Goal: Task Accomplishment & Management: Use online tool/utility

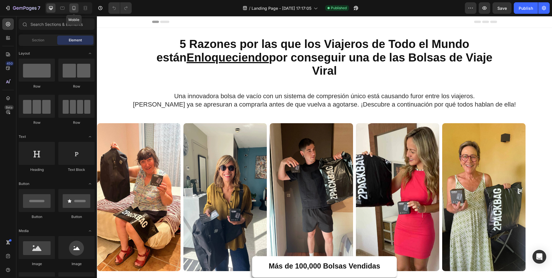
click at [73, 8] on icon at bounding box center [74, 8] width 6 height 6
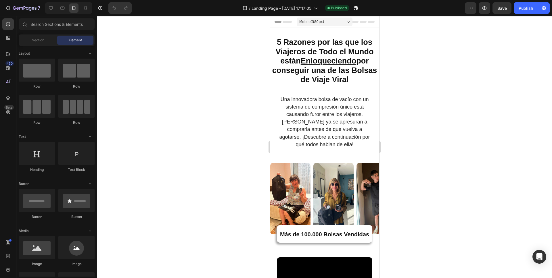
click at [332, 71] on strong "5 Razones por las que los Viajeros de Todo el Mundo están Enloqueciendo por con…" at bounding box center [324, 61] width 105 height 46
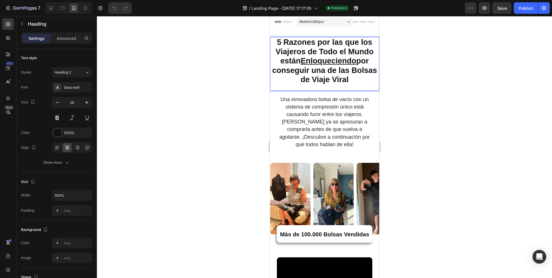
click at [330, 71] on strong "5 Razones por las que los Viajeros de Todo el Mundo están Enloqueciendo por con…" at bounding box center [324, 61] width 105 height 46
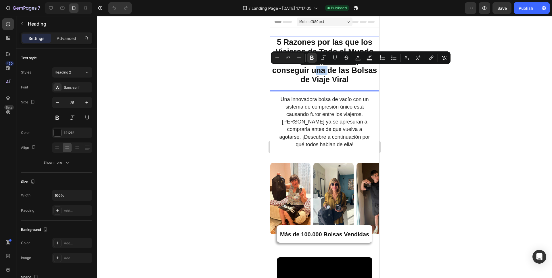
click at [327, 72] on strong "5 Razones por las que los Viajeros de Todo el Mundo están Enloqueciendo por con…" at bounding box center [324, 61] width 105 height 46
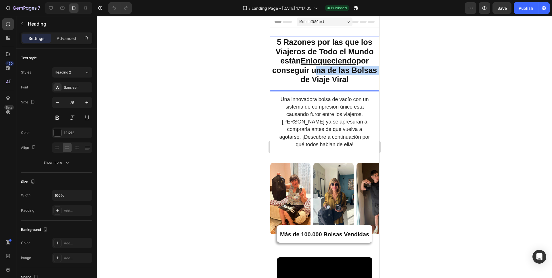
drag, startPoint x: 324, startPoint y: 71, endPoint x: 308, endPoint y: 83, distance: 20.1
click at [308, 83] on strong "5 Razones por las que los Viajeros de Todo el Mundo están Enloqueciendo por con…" at bounding box center [324, 61] width 105 height 46
click at [330, 79] on strong "5 Razones por las que los Viajeros de Todo el Mundo están Enloqueciendo por con…" at bounding box center [324, 61] width 98 height 46
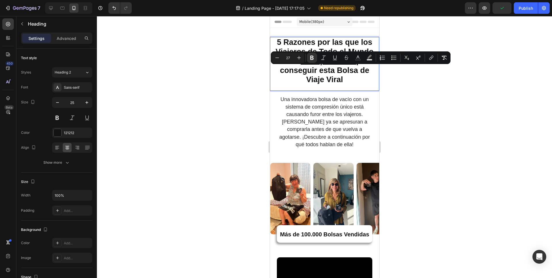
drag, startPoint x: 336, startPoint y: 71, endPoint x: 341, endPoint y: 80, distance: 10.1
click at [341, 80] on p "5 Razones por las que los Viajeros de Todo el Mundo están Enloqueciendo por con…" at bounding box center [324, 61] width 108 height 47
click at [392, 93] on div at bounding box center [324, 147] width 455 height 262
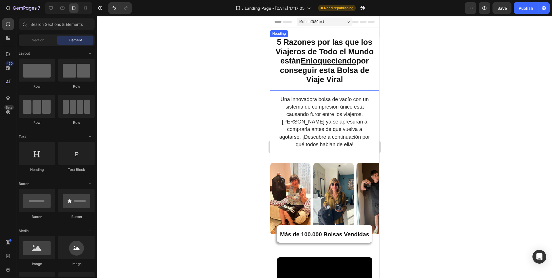
click at [336, 69] on strong "5 Razones por las que los Viajeros de Todo el Mundo están Enloqueciendo por con…" at bounding box center [324, 61] width 98 height 46
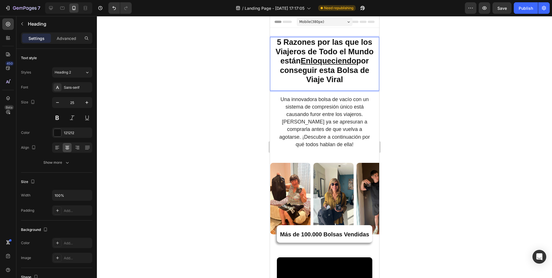
click at [333, 71] on strong "5 Razones por las que los Viajeros de Todo el Mundo están Enloqueciendo por con…" at bounding box center [324, 61] width 98 height 46
click at [334, 71] on strong "5 Razones por las que los Viajeros de Todo el Mundo están Enloqueciendo por con…" at bounding box center [324, 61] width 98 height 46
click at [399, 87] on div at bounding box center [324, 147] width 455 height 262
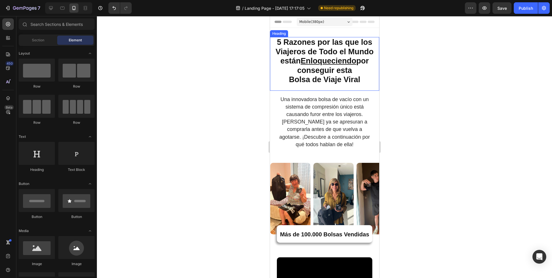
click at [362, 77] on p "⁠⁠⁠⁠⁠⁠⁠ 5 Razones por las que los Viajeros de Todo el Mundo están Enloqueciendo…" at bounding box center [324, 61] width 108 height 47
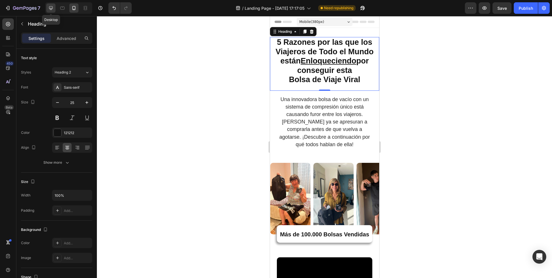
click at [50, 8] on icon at bounding box center [51, 8] width 4 height 4
type input "35"
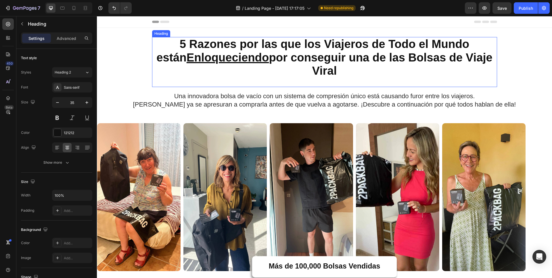
click at [335, 58] on strong "5 Razones por las que los Viajeros de Todo el Mundo están Enloqueciendo por con…" at bounding box center [324, 57] width 336 height 39
click at [326, 59] on strong "5 Razones por las que los Viajeros de Todo el Mundo están Enloqueciendo por con…" at bounding box center [324, 57] width 336 height 39
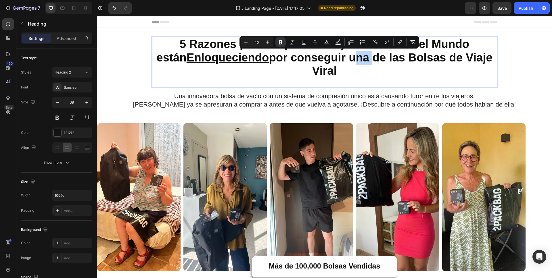
click at [322, 59] on strong "5 Razones por las que los Viajeros de Todo el Mundo están Enloqueciendo por con…" at bounding box center [324, 57] width 336 height 39
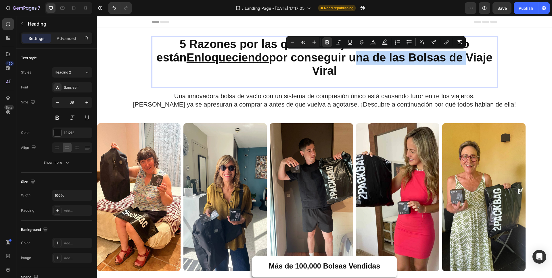
drag, startPoint x: 321, startPoint y: 59, endPoint x: 433, endPoint y: 61, distance: 112.2
click at [433, 61] on strong "5 Razones por las que los Viajeros de Todo el Mundo están Enloqueciendo por con…" at bounding box center [324, 57] width 336 height 39
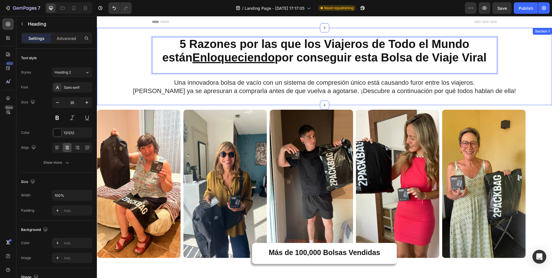
click at [512, 72] on div "5 Razones por las que los Viajeros de Todo el Mundo están Enloqueciendo por con…" at bounding box center [324, 66] width 455 height 59
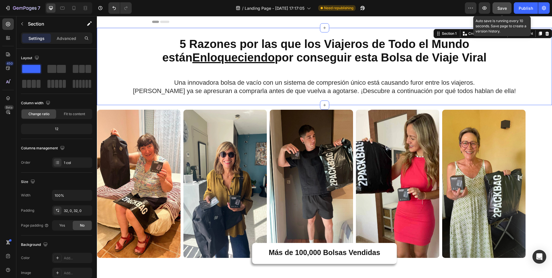
click at [502, 10] on span "Save" at bounding box center [502, 8] width 9 height 5
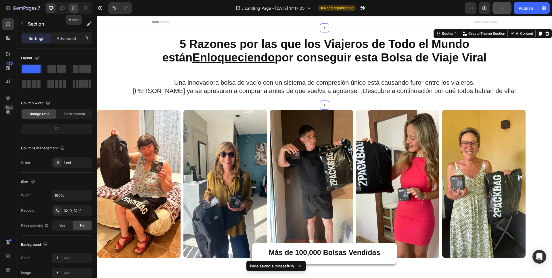
click at [72, 8] on icon at bounding box center [74, 8] width 6 height 6
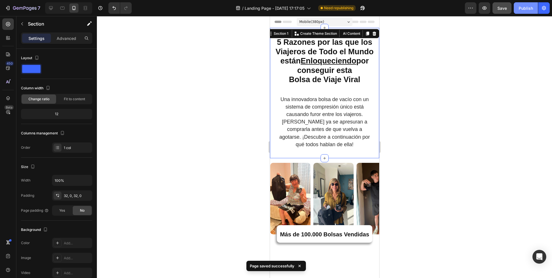
click at [521, 6] on div "Publish" at bounding box center [526, 8] width 14 height 6
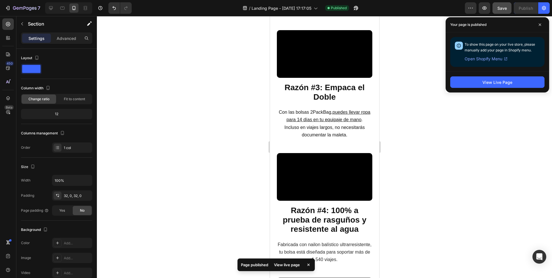
scroll to position [508, 0]
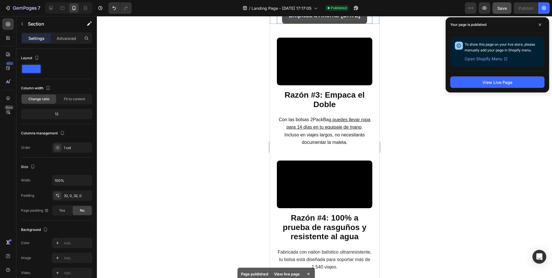
click at [335, 18] on strong "Empieza a Ahorrar [DATE]" at bounding box center [324, 15] width 71 height 6
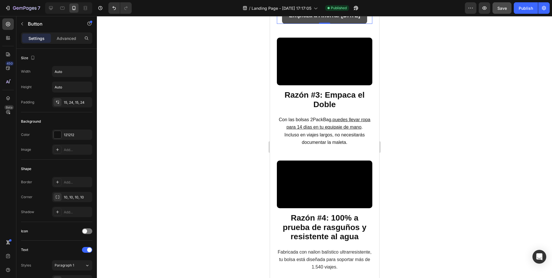
click at [316, 24] on link "Empieza a Ahorrar [DATE]" at bounding box center [324, 15] width 85 height 16
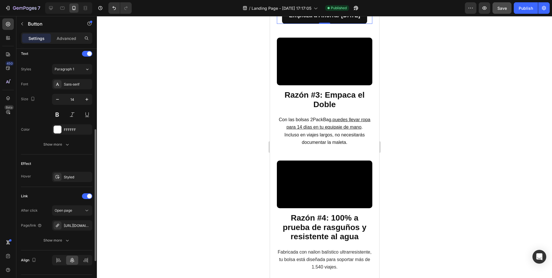
scroll to position [64, 0]
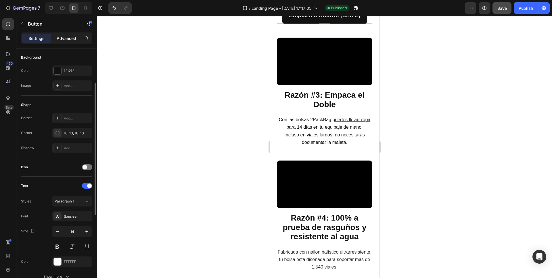
click at [66, 34] on div "Advanced" at bounding box center [66, 38] width 29 height 9
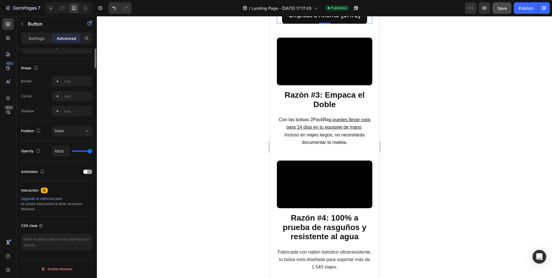
scroll to position [0, 0]
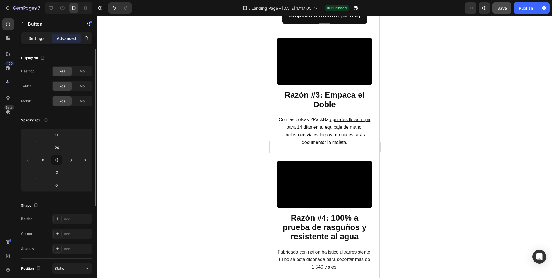
click at [30, 39] on p "Settings" at bounding box center [36, 38] width 16 height 6
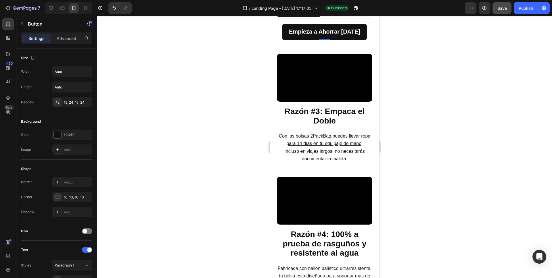
scroll to position [493, 0]
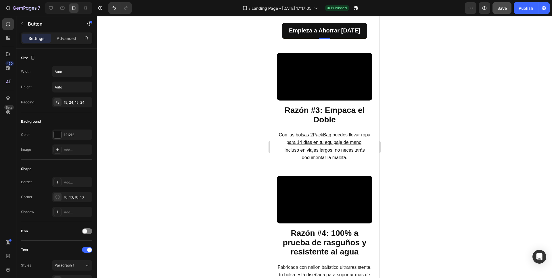
click at [393, 157] on div at bounding box center [324, 147] width 455 height 262
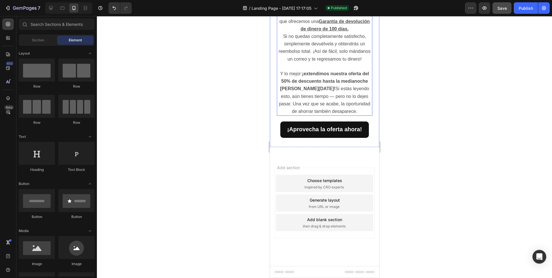
scroll to position [1211, 0]
click at [387, 115] on div at bounding box center [324, 147] width 455 height 262
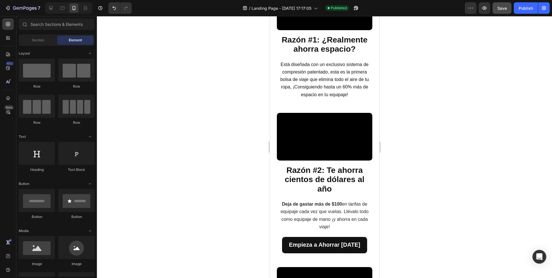
scroll to position [0, 0]
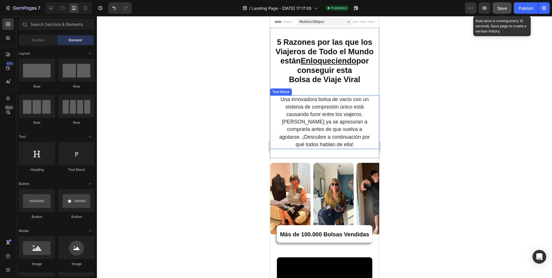
click at [506, 7] on span "Save" at bounding box center [502, 8] width 9 height 5
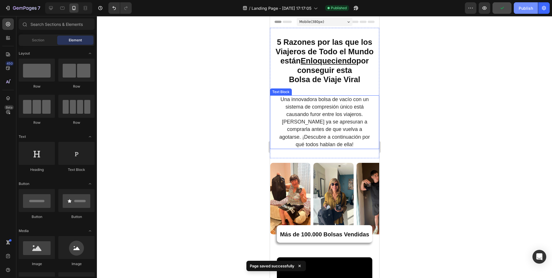
click at [530, 7] on div "Publish" at bounding box center [526, 8] width 14 height 6
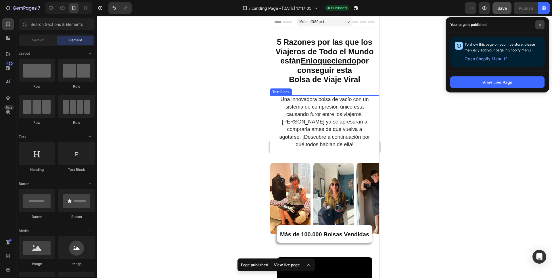
click at [541, 24] on icon at bounding box center [540, 24] width 3 height 3
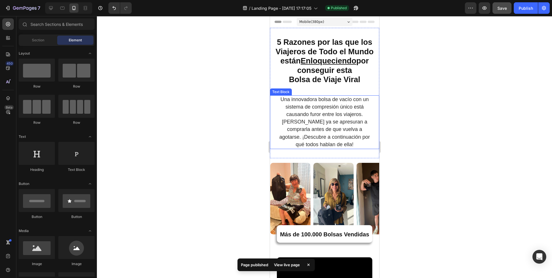
click at [423, 90] on div at bounding box center [324, 147] width 455 height 262
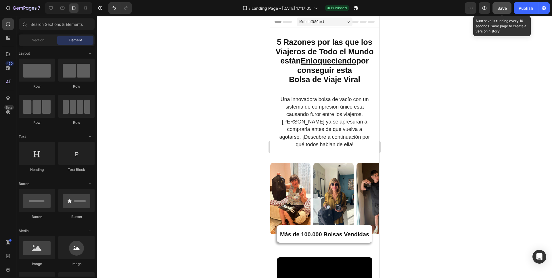
click at [503, 5] on button "Save" at bounding box center [502, 8] width 19 height 12
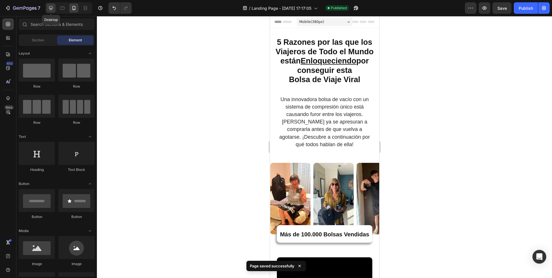
click at [51, 9] on icon at bounding box center [51, 8] width 4 height 4
